Goal: Navigation & Orientation: Find specific page/section

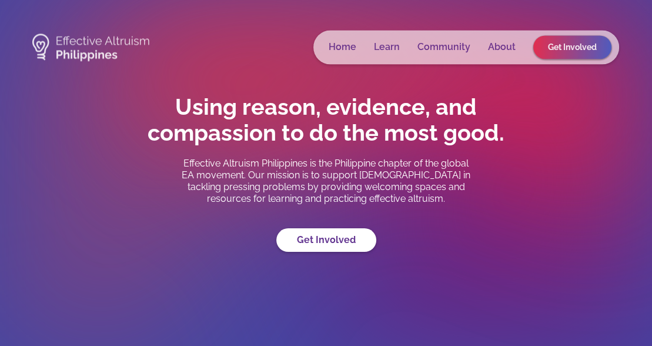
scroll to position [9, 0]
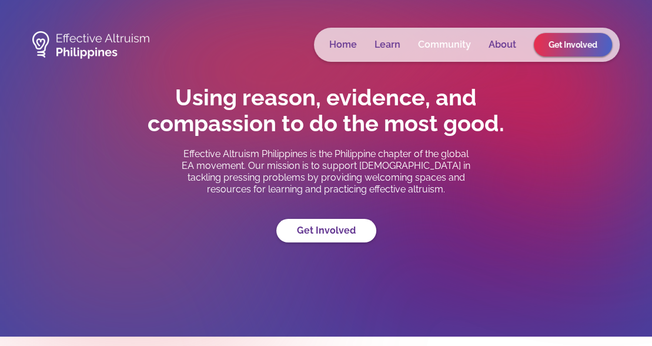
click at [443, 44] on link "Community" at bounding box center [444, 45] width 53 height 12
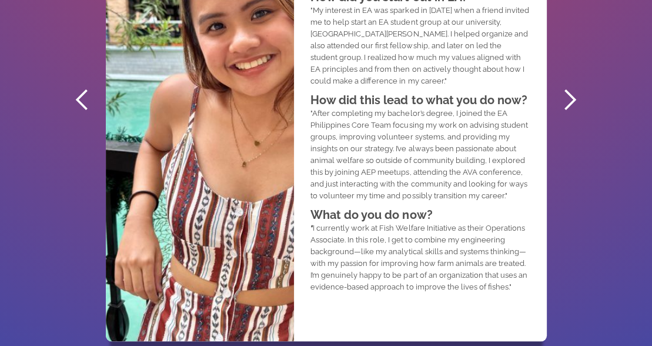
scroll to position [716, 0]
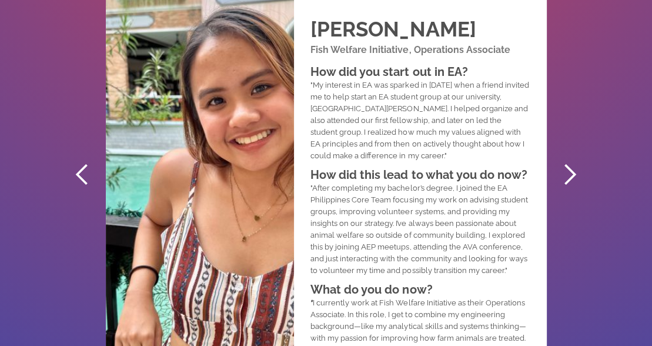
click at [567, 183] on div "next slide" at bounding box center [570, 175] width 24 height 24
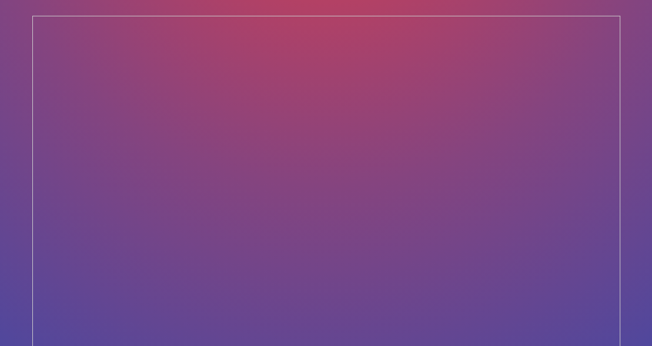
scroll to position [2564, 0]
